Goal: Download file/media

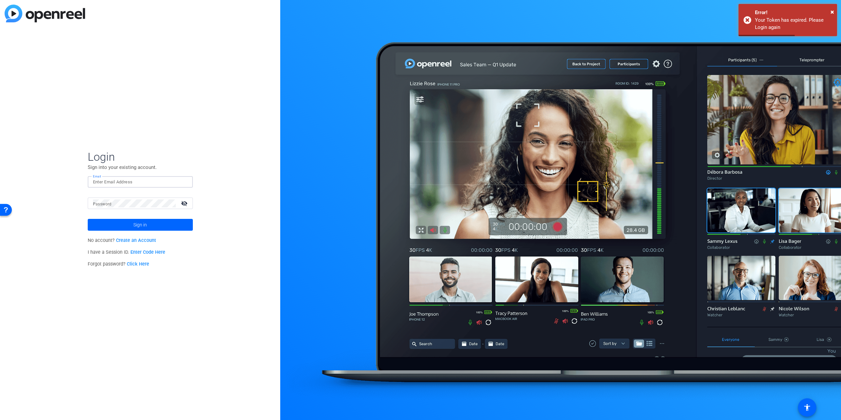
type input "[PERSON_NAME][EMAIL_ADDRESS][PERSON_NAME][DOMAIN_NAME]"
click at [140, 225] on button "Sign in" at bounding box center [140, 225] width 105 height 12
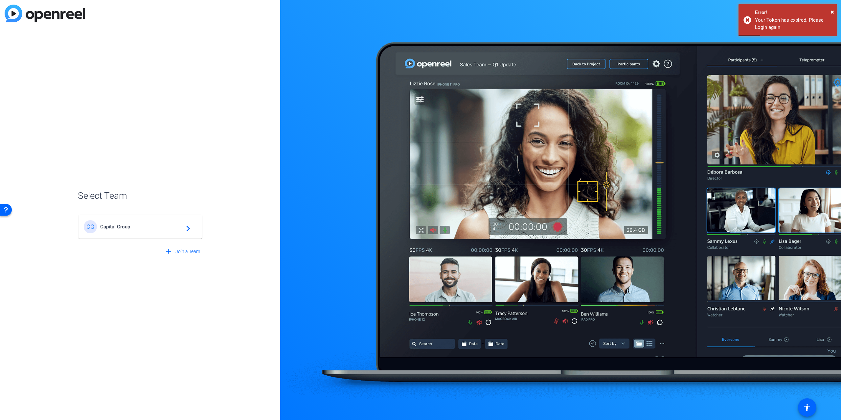
click at [106, 228] on span "Capital Group" at bounding box center [141, 227] width 82 height 6
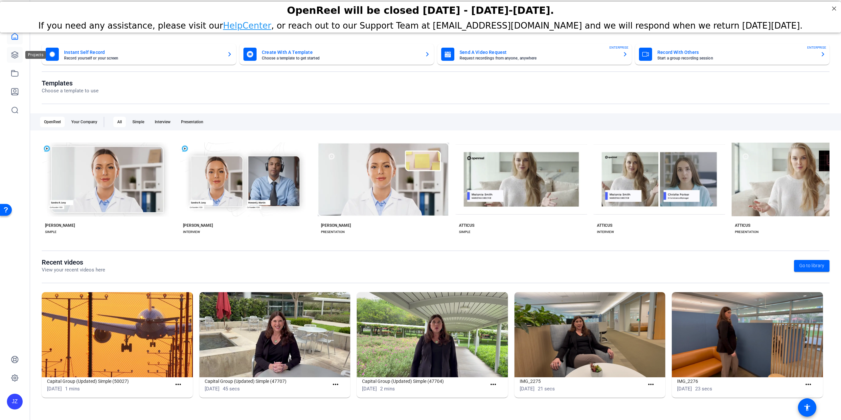
click at [15, 53] on icon at bounding box center [15, 55] width 8 height 8
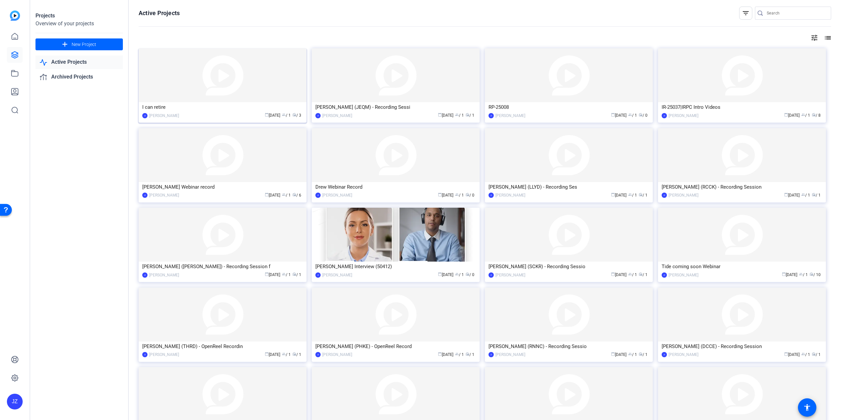
click at [243, 110] on div "I can retire" at bounding box center [222, 107] width 161 height 10
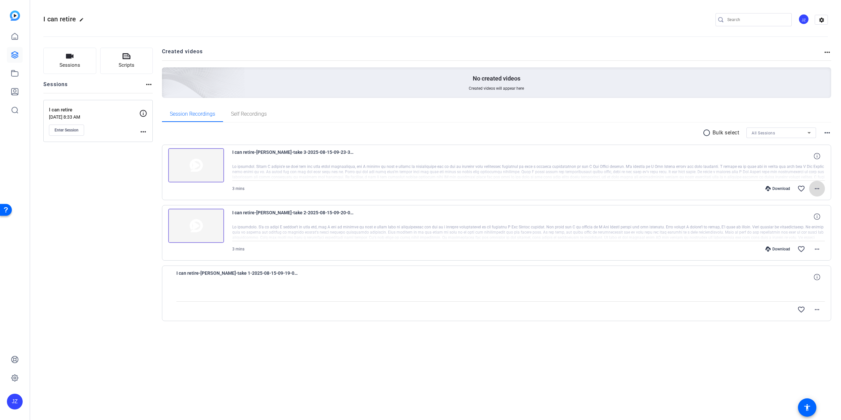
click at [815, 190] on mat-icon "more_horiz" at bounding box center [817, 189] width 8 height 8
click at [803, 218] on span "Download MP4" at bounding box center [799, 219] width 39 height 8
click at [817, 247] on mat-icon "more_horiz" at bounding box center [817, 249] width 8 height 8
click at [803, 278] on span "Download MP4" at bounding box center [799, 279] width 39 height 8
